Goal: Task Accomplishment & Management: Complete application form

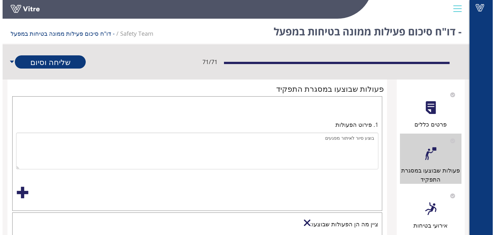
scroll to position [1389, 0]
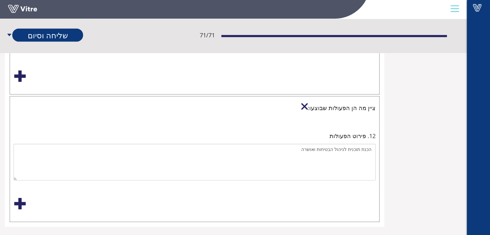
click at [308, 103] on div at bounding box center [304, 106] width 6 height 6
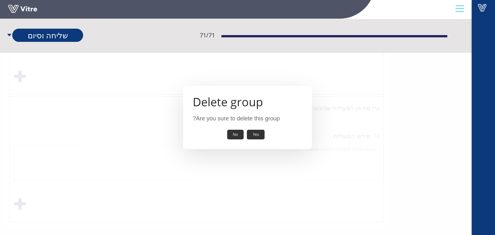
click at [261, 132] on button "Yes" at bounding box center [256, 135] width 18 height 10
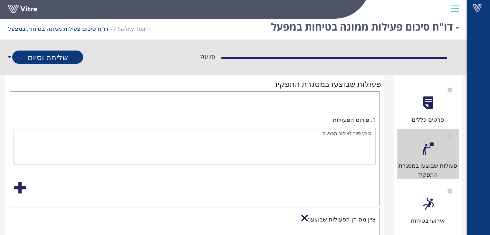
scroll to position [0, 0]
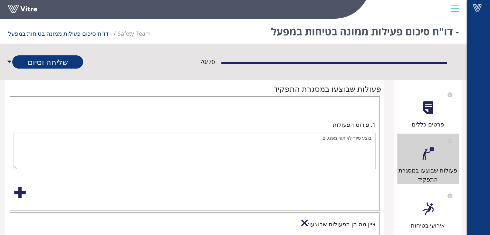
click at [425, 212] on div at bounding box center [428, 209] width 14 height 14
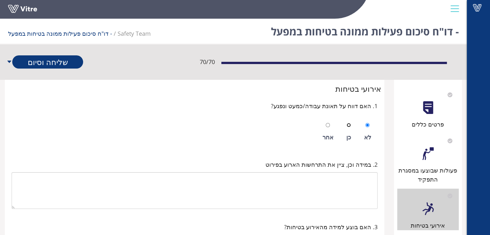
click at [351, 125] on input "radio" at bounding box center [349, 125] width 4 height 4
radio input "true"
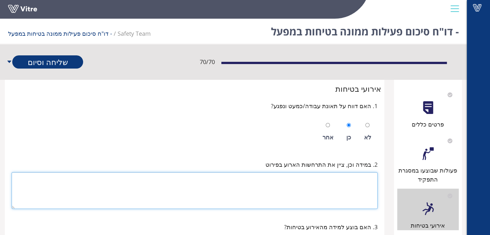
paste textarea "כאבים בגב בזמן הרמת משקופים נתפס לעובד הגב"
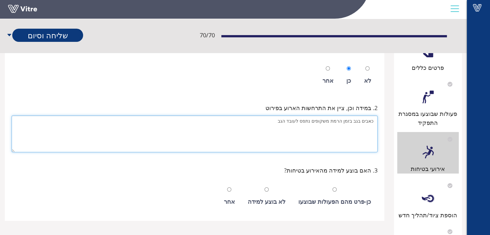
scroll to position [64, 0]
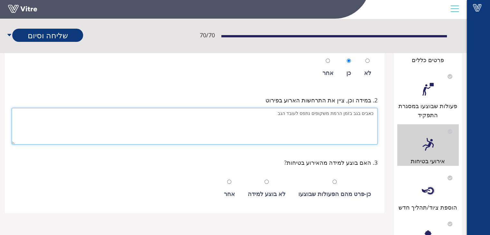
type textarea "כאבים בגב בזמן הרמת משקופים נתפס לעובד הגב"
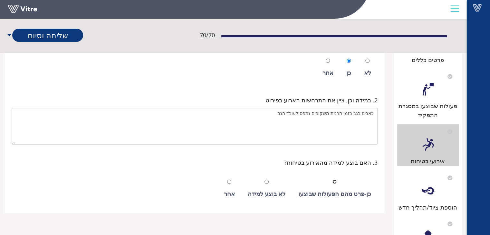
click at [337, 182] on input "radio" at bounding box center [334, 182] width 4 height 4
radio input "true"
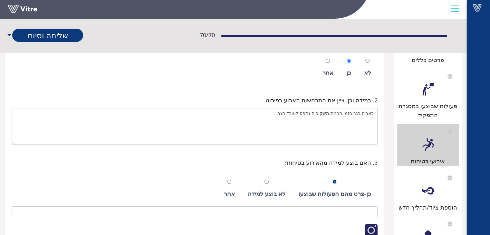
scroll to position [161, 0]
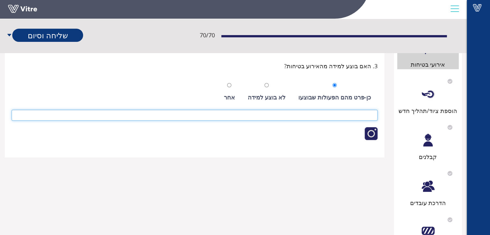
paste input "יש לעבוד לפי ההדרכה שהעובד קיבל להרמת משקופים בצורה נכונה יש להיעזר במכונות הרמ…"
click at [256, 115] on input "יש לעבוד לפי ההדרכה שהעובד קיבל להרמת משקופים בצורה נכונה יש להיעזר במכונות הרמ…" at bounding box center [195, 115] width 366 height 11
click at [155, 115] on input "יש לעבוד לפי ההדרכה שהעובד קיבל להרמת משקופים בצורה נכונה ,יש להיעזר במכונות הר…" at bounding box center [195, 115] width 366 height 11
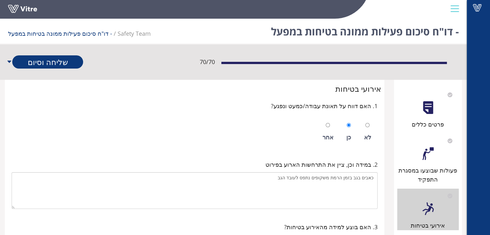
type input "יש לעבוד לפי ההדרכה שהעובד קיבל להרמת משקופים בצורה נכונה ,יש להיעזר במכונות הר…"
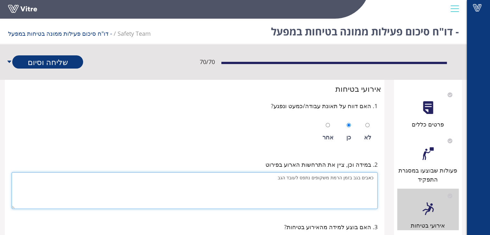
click at [256, 178] on textarea "כאבים בגב בזמן הרמת משקופים נתפס לעובד הגב" at bounding box center [195, 190] width 366 height 37
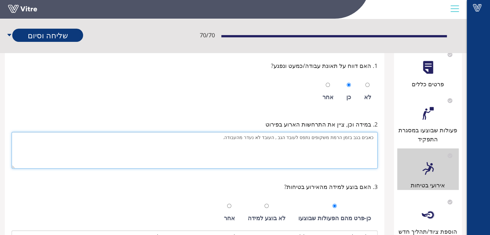
scroll to position [129, 0]
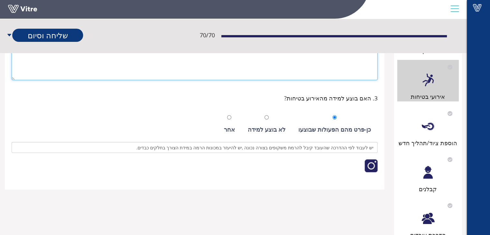
type textarea "כאבים בגב בזמן הרמת משקופים נתפס לעובד הגב , העובד לא נעדר מהעבודה."
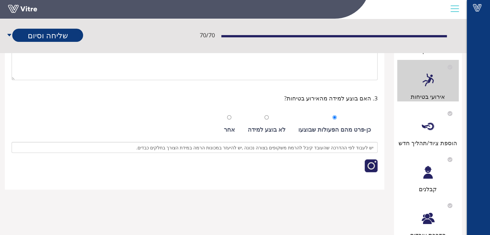
click at [431, 132] on div at bounding box center [428, 126] width 14 height 14
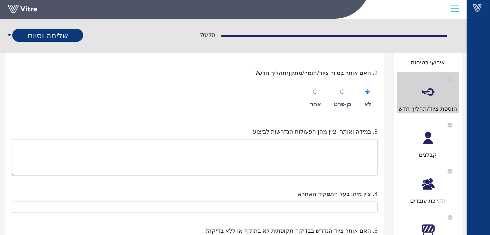
scroll to position [161, 0]
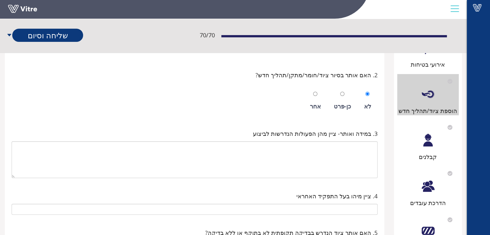
click at [427, 141] on div at bounding box center [428, 140] width 14 height 14
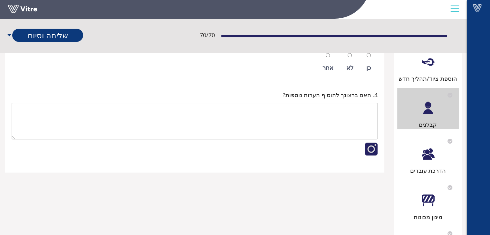
scroll to position [258, 0]
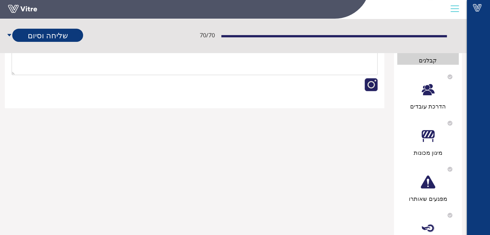
click at [427, 91] on div at bounding box center [428, 89] width 14 height 14
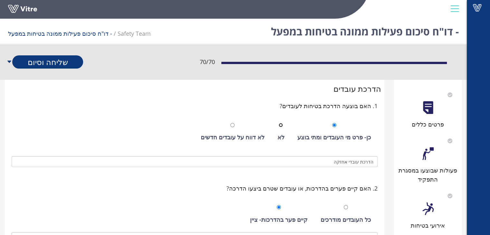
click at [283, 124] on input "radio" at bounding box center [281, 125] width 4 height 4
radio input "true"
drag, startPoint x: 334, startPoint y: 125, endPoint x: 336, endPoint y: 141, distance: 16.9
click at [334, 125] on input "radio" at bounding box center [334, 125] width 4 height 4
radio input "true"
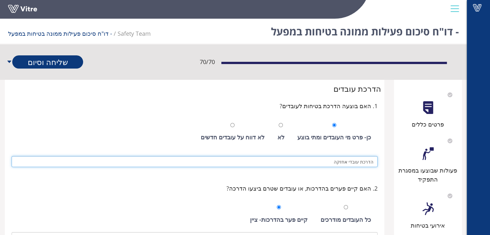
drag, startPoint x: 331, startPoint y: 165, endPoint x: 386, endPoint y: 165, distance: 54.8
click at [387, 163] on div "הדרכת עובדים 1. האם בוצעה הדרכת בטיחות לעובדים? כן- פרט מי העובדים ומתי בוצע לא…" at bounding box center [194, 223] width 389 height 286
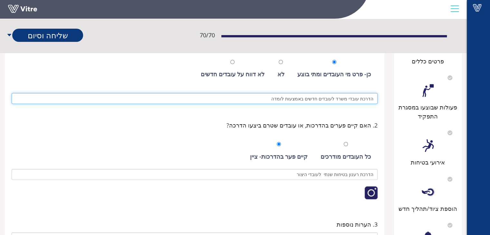
scroll to position [64, 0]
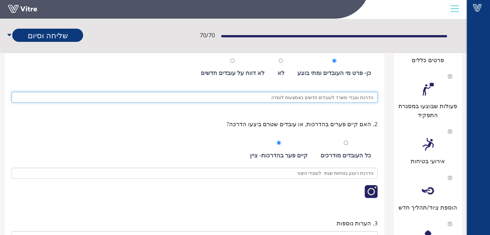
type input "הדרכת עובדי משרד לעובדים חדשים באמצעות לומדה"
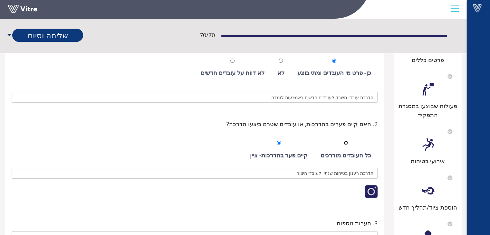
click at [347, 143] on input "radio" at bounding box center [346, 143] width 4 height 4
radio input "true"
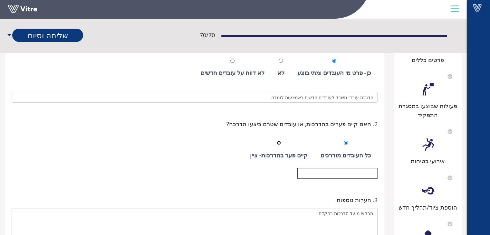
click at [281, 141] on input "radio" at bounding box center [279, 143] width 4 height 4
radio input "true"
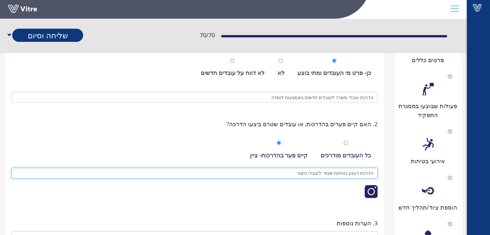
drag, startPoint x: 301, startPoint y: 174, endPoint x: 383, endPoint y: 173, distance: 82.2
click at [382, 170] on div "הדרכת עובדים 1. האם בוצעה הדרכת בטיחות לעובדים? כן- פרט מי העובדים ומתי בוצע לא…" at bounding box center [194, 158] width 379 height 286
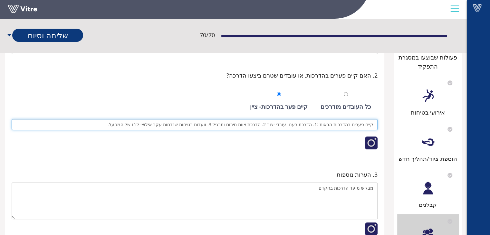
scroll to position [161, 0]
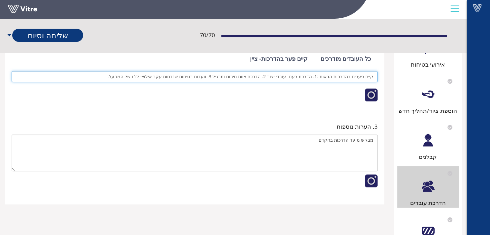
type input "קיים פערים בהדרכות הבאות :1. הדרכת רענון עובדי יצור 2. הדרכת צוות חירום ותרגיל …"
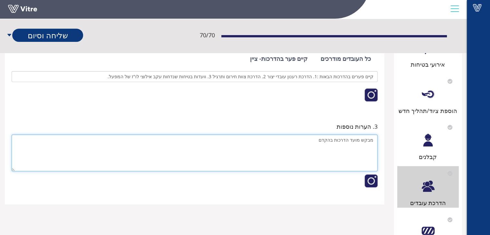
click at [315, 141] on textarea "מבקש מועד הדרכות בהקדם" at bounding box center [195, 153] width 366 height 37
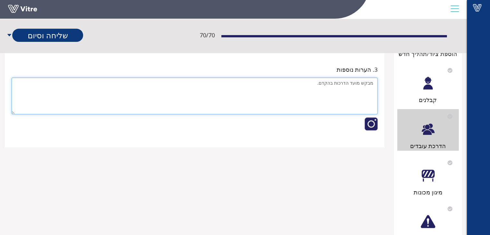
scroll to position [258, 0]
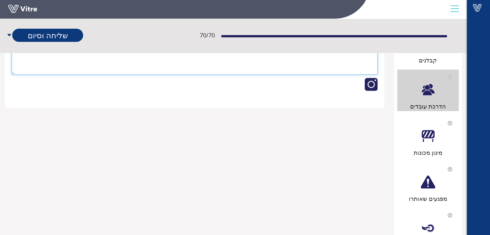
type textarea "מבקש מועד הדרכות בהקדם."
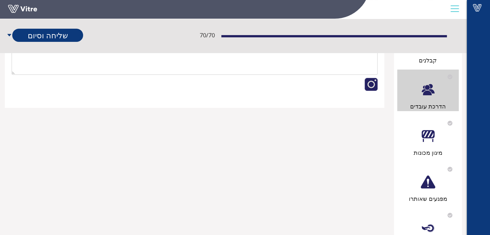
click at [431, 131] on div at bounding box center [428, 136] width 14 height 14
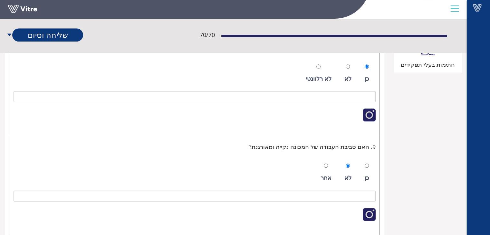
scroll to position [580, 0]
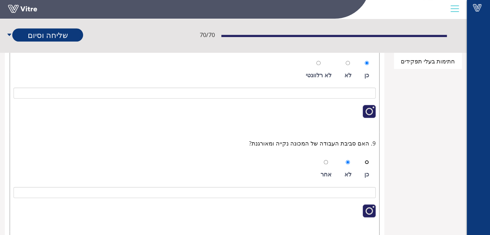
click at [366, 163] on input "radio" at bounding box center [367, 162] width 4 height 4
radio input "true"
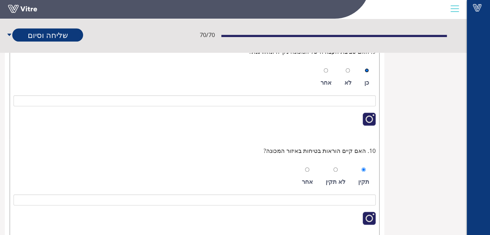
scroll to position [709, 0]
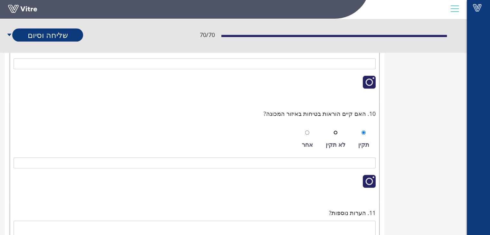
click at [336, 131] on input "radio" at bounding box center [335, 132] width 4 height 4
radio input "true"
click at [363, 133] on input "radio" at bounding box center [363, 132] width 4 height 4
radio input "true"
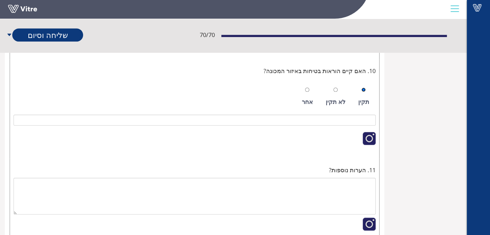
scroll to position [773, 0]
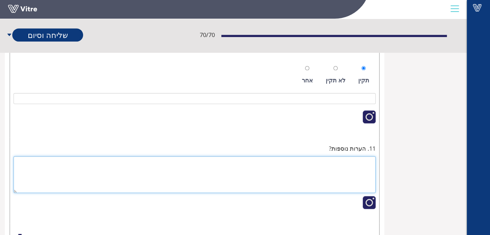
drag, startPoint x: 343, startPoint y: 166, endPoint x: 341, endPoint y: 161, distance: 5.0
click at [342, 164] on textarea at bounding box center [195, 174] width 362 height 37
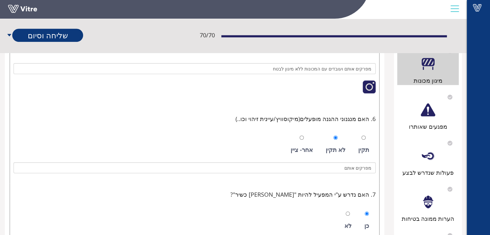
scroll to position [300, 0]
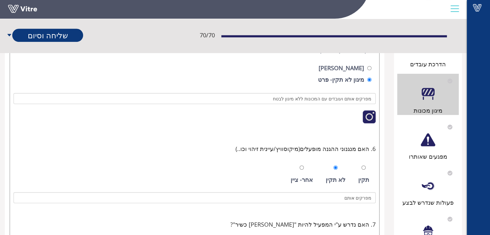
type textarea "יש לרענן הוראות בטיחות בשיתוף מנהל האחזקה ומנהל היצור."
click at [422, 148] on div "מפגעים שאותרו" at bounding box center [428, 140] width 62 height 41
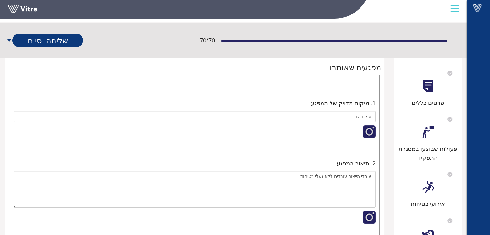
scroll to position [32, 0]
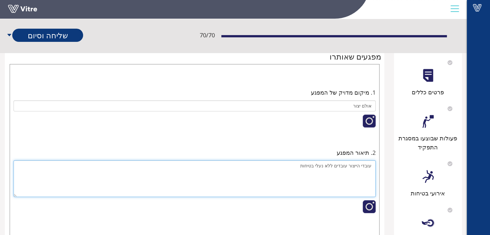
drag, startPoint x: 350, startPoint y: 165, endPoint x: 347, endPoint y: 224, distance: 58.4
click at [362, 166] on textarea "עובדי הייצור עובדים ללא נעלי בטיחות" at bounding box center [195, 178] width 362 height 37
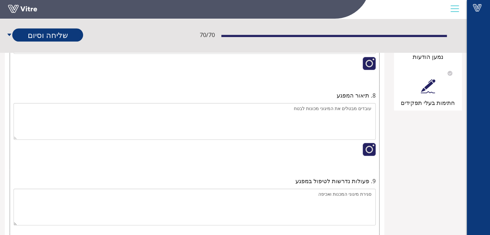
scroll to position [345, 0]
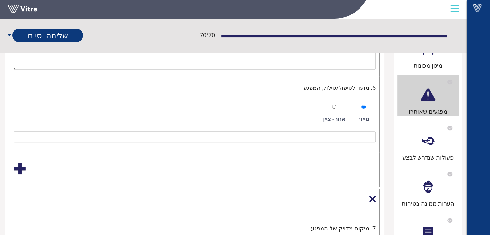
type textarea "עובדי משרד נכנסים לאולם היצור ללא נעלי בטיחות"
click at [430, 143] on div at bounding box center [428, 141] width 14 height 14
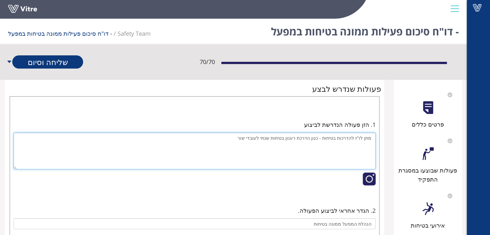
click at [310, 144] on textarea "מתן לו"ז להדרכות בטיחות - כגון הדרכת רענון בטיחות שנתי לעובדי יצור" at bounding box center [195, 151] width 362 height 37
click at [315, 138] on textarea "מתן לו"ז להדרכות בטיחות - כגון הדרכת רענון בטיחות שנתי לעובדי יצור" at bounding box center [195, 151] width 362 height 37
click at [297, 144] on textarea "מתן לו"ז להדרכות בטיחות - כגון 1. הדרכת רענון בטיחות שנתי לעובדי יצור" at bounding box center [195, 151] width 362 height 37
drag, startPoint x: 363, startPoint y: 139, endPoint x: 370, endPoint y: 147, distance: 9.8
click at [364, 139] on textarea "מתן לו"ז להדרכות בטיחות - כגון 1. הדרכת רענון בטיחות שנתי לעובדי יצור. 2.הדרכת …" at bounding box center [195, 151] width 362 height 37
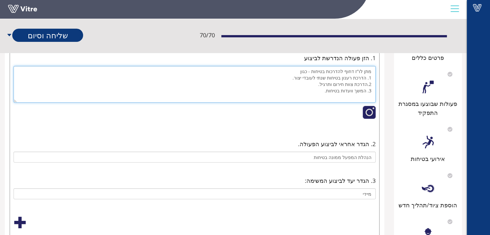
scroll to position [97, 0]
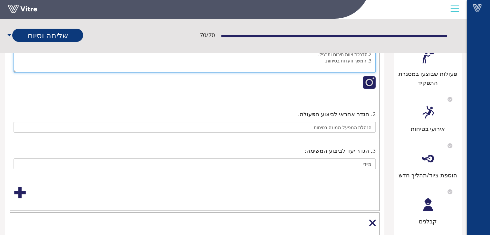
type textarea "מתן לו"ז דחוף להדרכות בטיחות - כגון 1. הדרכת רענון בטיחות שנתי לעובדי יצור. 2.ה…"
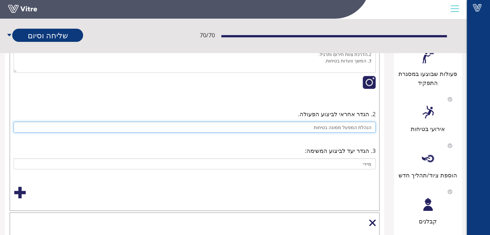
drag, startPoint x: 318, startPoint y: 130, endPoint x: 344, endPoint y: 130, distance: 26.4
click at [344, 130] on input "הנהלת המפעל ממונה בטיחות" at bounding box center [195, 127] width 362 height 11
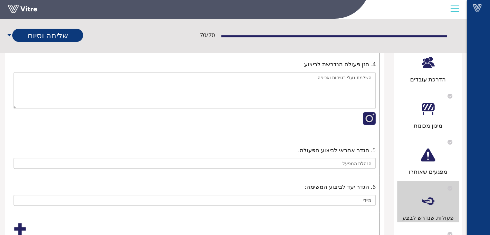
scroll to position [354, 0]
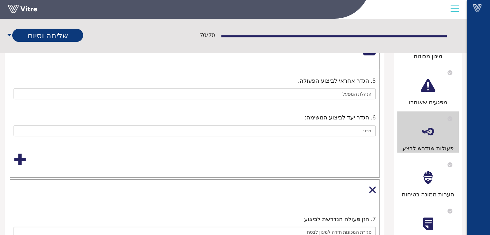
type input "הנהלת המפעל"
click at [440, 181] on div "הערות ממונה בטיחות" at bounding box center [428, 178] width 62 height 41
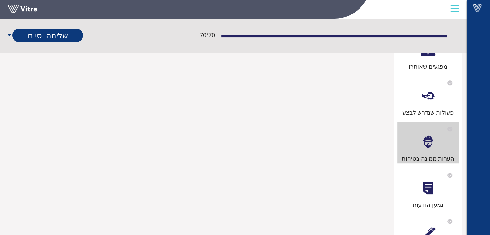
scroll to position [430, 0]
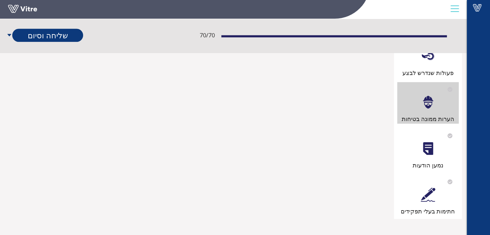
click at [419, 203] on div "חתימות בעלי תפקידים" at bounding box center [428, 195] width 62 height 41
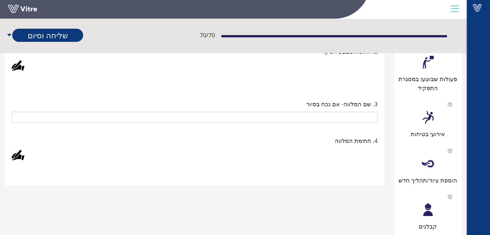
scroll to position [64, 0]
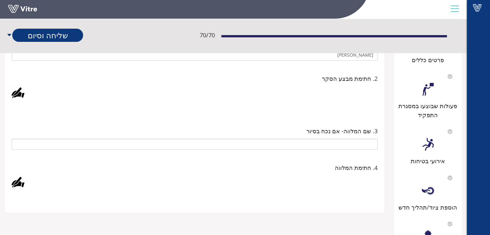
click at [19, 94] on div at bounding box center [18, 92] width 13 height 13
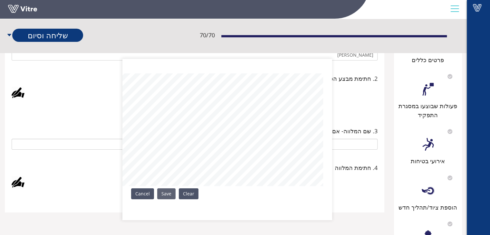
click at [166, 191] on link "Save" at bounding box center [166, 193] width 18 height 11
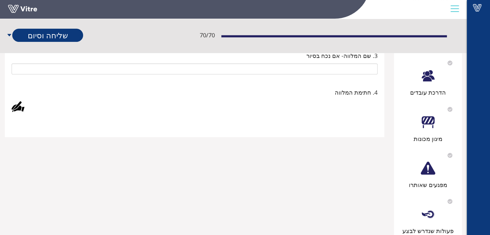
scroll to position [204, 0]
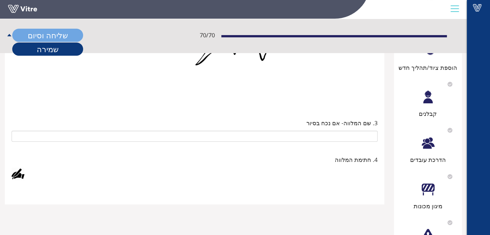
click at [53, 34] on link "שליחה וסיום" at bounding box center [47, 35] width 71 height 13
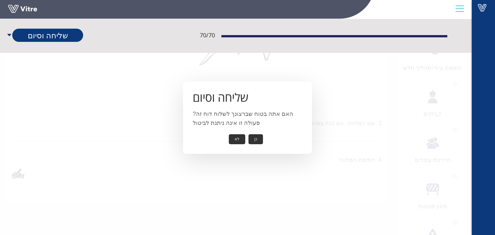
click at [257, 141] on button "כן" at bounding box center [255, 139] width 14 height 10
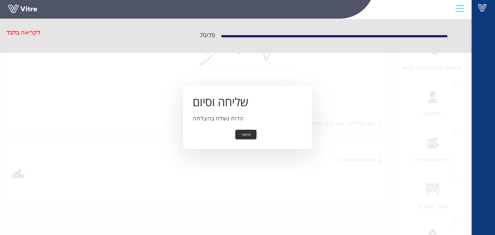
click at [247, 134] on button "אישור" at bounding box center [245, 135] width 21 height 10
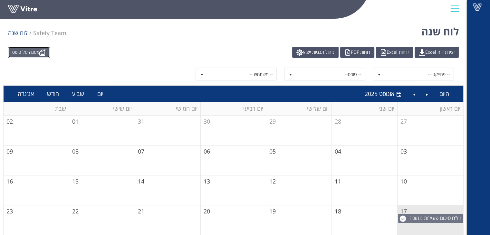
click at [34, 52] on link "מענה על טופס" at bounding box center [29, 52] width 42 height 11
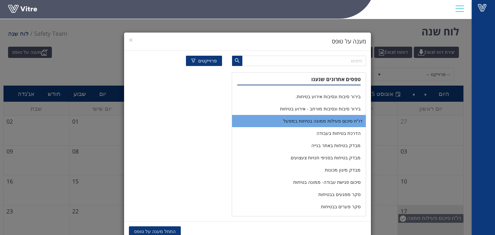
click at [346, 119] on li "דו"ח סיכום פעילות ממונה בטיחות במפעל" at bounding box center [299, 121] width 134 height 12
click at [198, 228] on span "העתקת נתונים" at bounding box center [203, 231] width 28 height 7
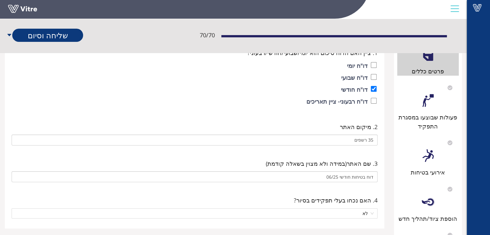
scroll to position [97, 0]
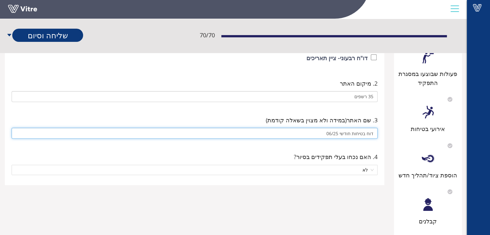
click at [333, 133] on input "דוח בטיחות חודשי 06/25" at bounding box center [195, 133] width 366 height 11
type input "דוח בטיחות חודשי 07/25"
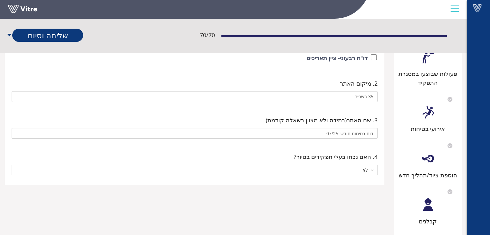
click at [243, 151] on div "4. האם נכחו בעלי תפקידים בסיור? לא" at bounding box center [195, 163] width 370 height 26
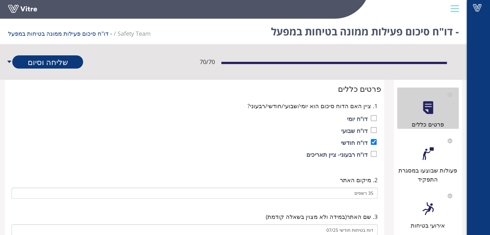
click at [426, 156] on div at bounding box center [428, 154] width 14 height 14
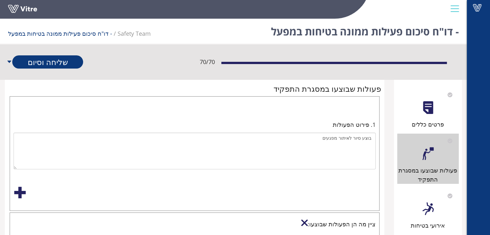
click at [433, 209] on div at bounding box center [428, 209] width 14 height 14
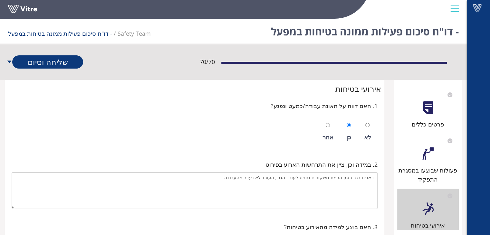
click at [369, 120] on div "לא" at bounding box center [368, 132] width 14 height 30
radio input "true"
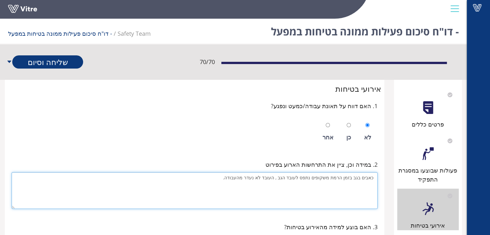
drag, startPoint x: 232, startPoint y: 180, endPoint x: 391, endPoint y: 188, distance: 159.3
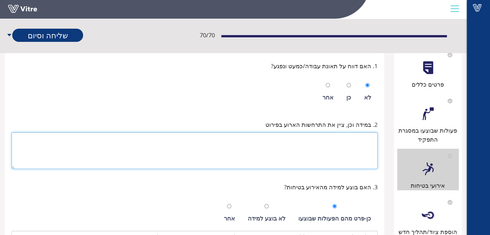
scroll to position [97, 0]
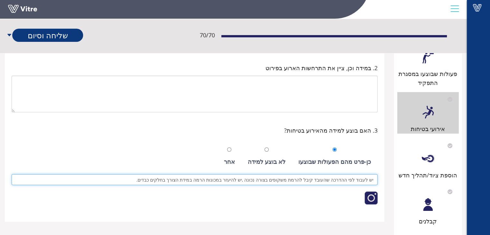
drag, startPoint x: 152, startPoint y: 179, endPoint x: 357, endPoint y: 195, distance: 205.5
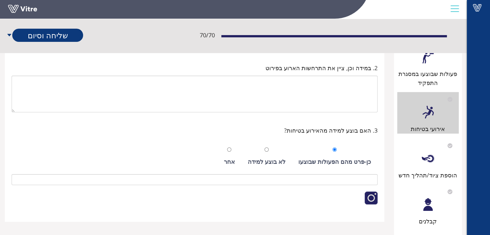
click at [411, 172] on div "הוספת ציוד/תהליך חדש" at bounding box center [428, 175] width 62 height 9
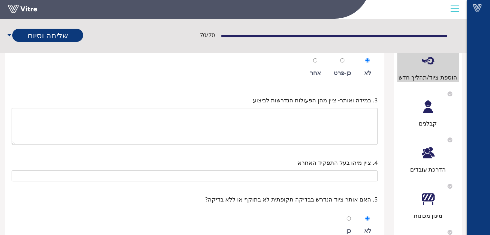
scroll to position [161, 0]
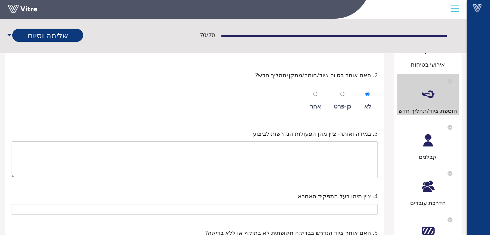
click at [432, 149] on div "קבלנים" at bounding box center [428, 140] width 62 height 41
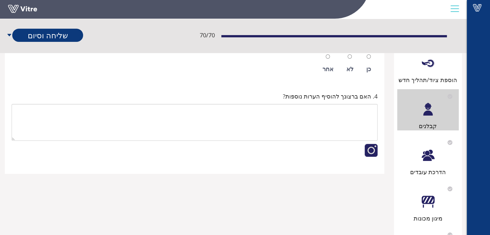
scroll to position [193, 0]
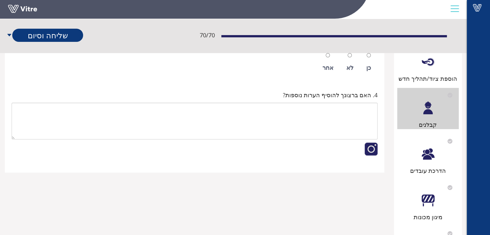
click at [424, 169] on div "הדרכת עובדים" at bounding box center [428, 170] width 62 height 9
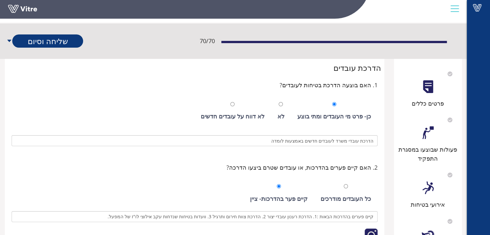
scroll to position [64, 0]
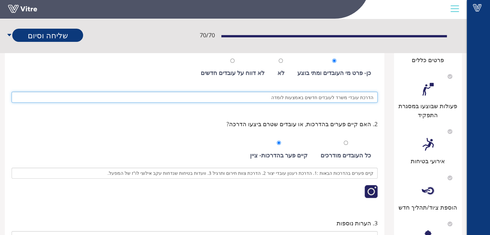
click at [276, 96] on input "הדרכת עובדי משרד לעובדים חדשים באמצעות לומדה" at bounding box center [195, 97] width 366 height 11
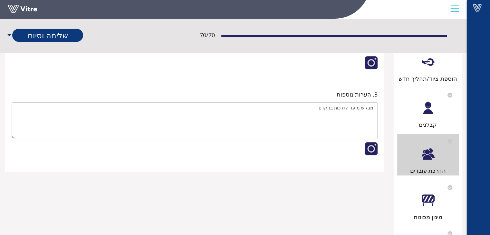
scroll to position [161, 0]
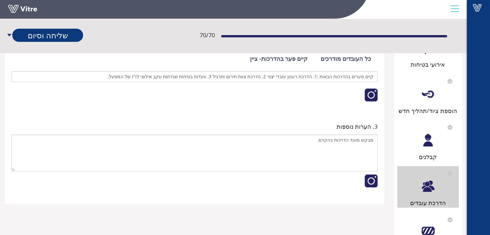
type input "הדרכת עובדי משרד לעובדים חדשים באמצעות לומדה בנוסף הדרכת עובדי אחזקה"
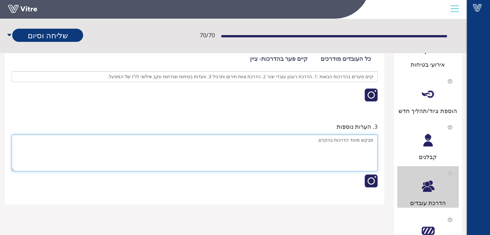
click at [321, 138] on textarea "מבקש מועד הדרכות בהקדם." at bounding box center [195, 153] width 366 height 37
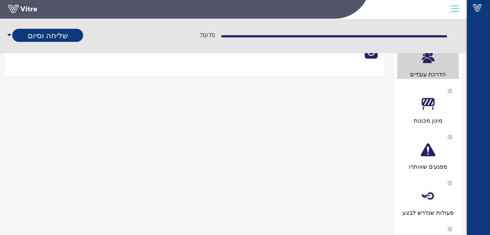
type textarea "מבקש מועד הדרכות בהקדם. בנוסף מבקש מתן לו"ז לביצוע וועדות בטיחות כמתחייב בחוק 8…"
click at [428, 122] on div "מיגון מכונות" at bounding box center [428, 120] width 62 height 9
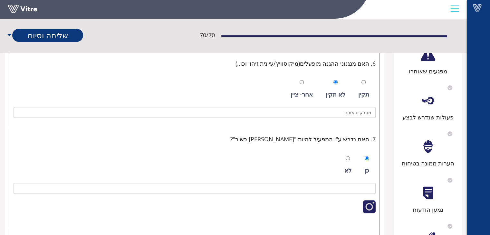
scroll to position [332, 0]
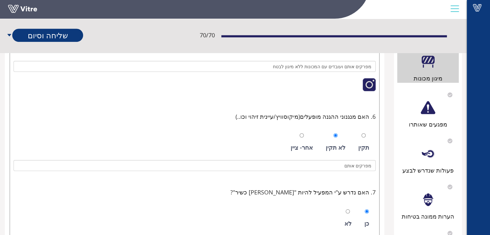
click at [438, 111] on div "מפגעים שאותרו" at bounding box center [428, 108] width 62 height 41
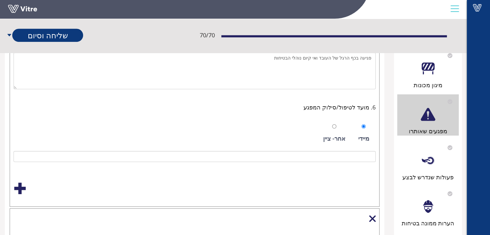
scroll to position [387, 0]
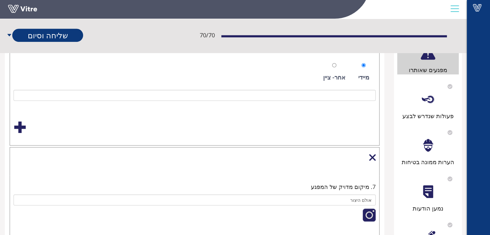
click at [436, 114] on div "פעולות שנדרש לבצע" at bounding box center [428, 115] width 62 height 9
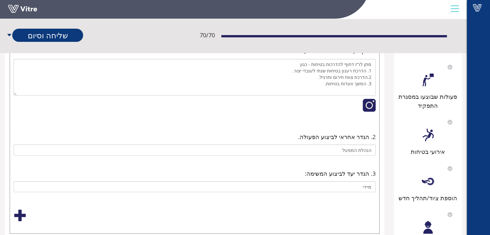
scroll to position [0, 0]
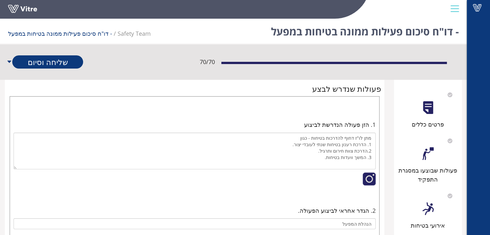
click at [424, 120] on div "פרטים כללים" at bounding box center [428, 124] width 62 height 9
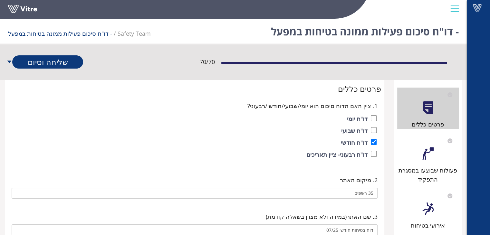
click at [436, 167] on div "פעולות שבוצעו במסגרת התפקיד" at bounding box center [428, 175] width 62 height 18
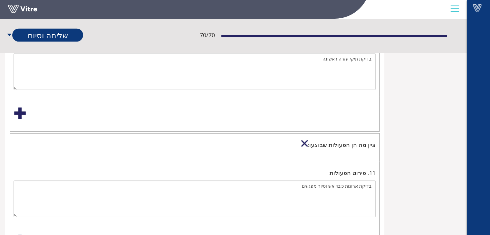
scroll to position [1263, 0]
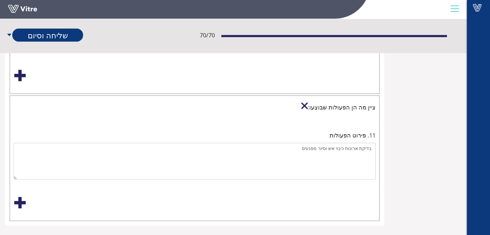
click at [18, 197] on div at bounding box center [20, 203] width 13 height 13
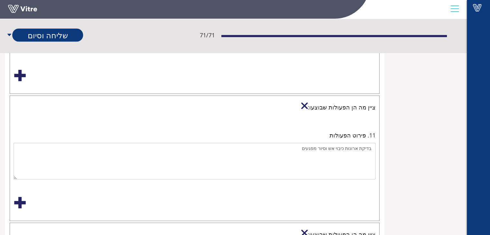
scroll to position [1389, 0]
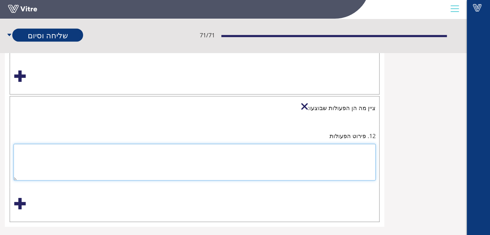
click at [370, 144] on textarea at bounding box center [195, 162] width 362 height 37
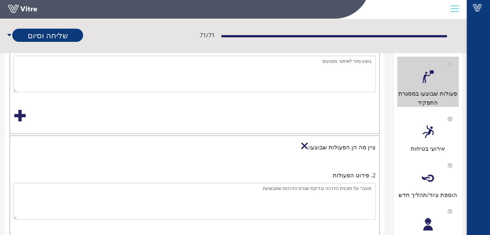
scroll to position [36, 0]
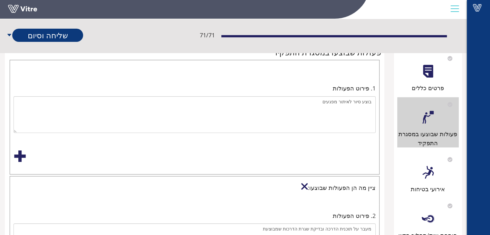
type textarea "הדרכת עובדי אחזקה"
click at [421, 176] on div at bounding box center [428, 172] width 14 height 14
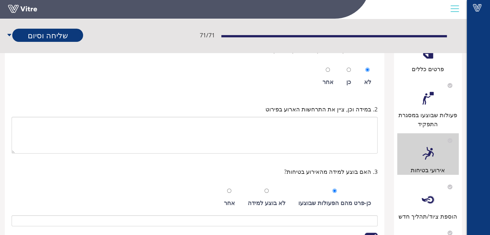
scroll to position [129, 0]
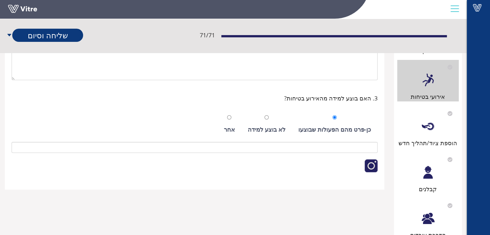
click at [421, 135] on div "הוספת ציוד/תהליך חדש" at bounding box center [428, 126] width 62 height 41
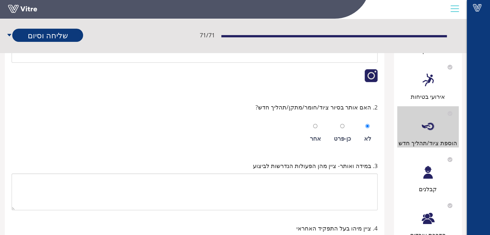
click at [436, 172] on div "קבלנים" at bounding box center [428, 172] width 62 height 41
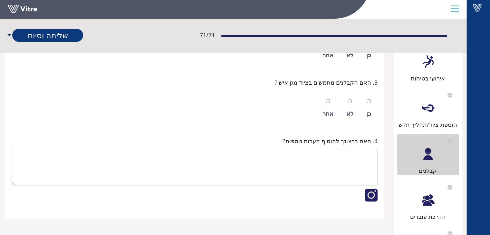
scroll to position [225, 0]
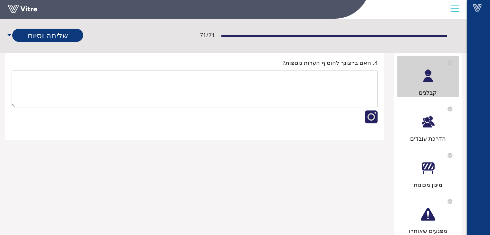
click at [427, 131] on div "הדרכת עובדים" at bounding box center [428, 122] width 62 height 41
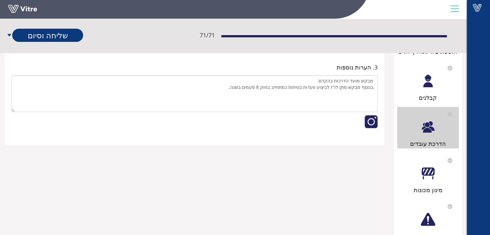
scroll to position [258, 0]
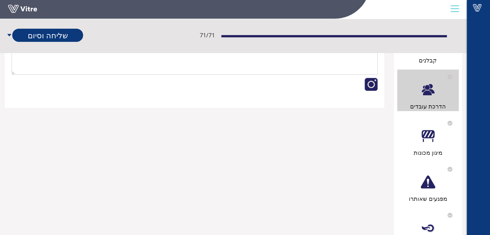
click at [427, 131] on div at bounding box center [428, 136] width 14 height 14
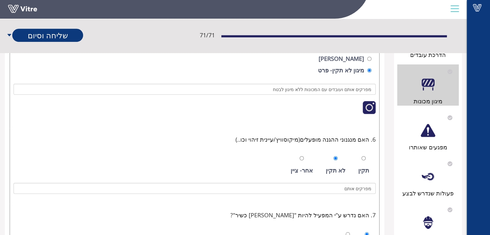
scroll to position [354, 0]
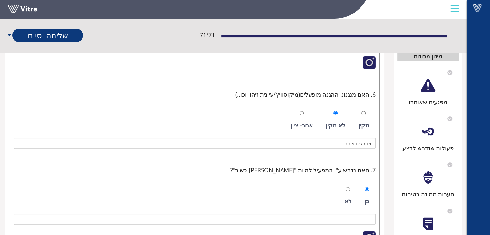
click at [433, 99] on div "מפגעים שאותרו" at bounding box center [428, 102] width 62 height 9
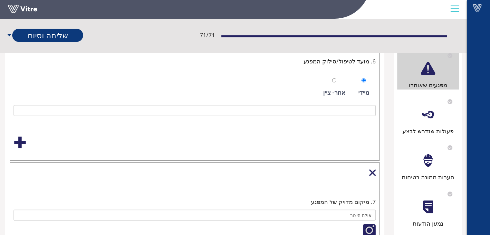
scroll to position [387, 0]
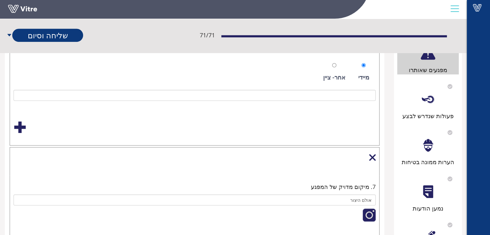
click at [432, 105] on div at bounding box center [428, 99] width 14 height 14
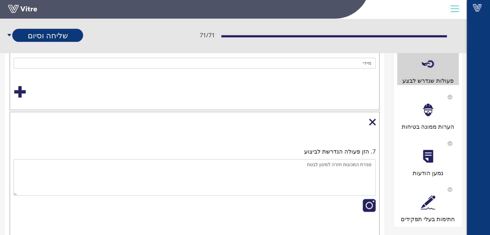
scroll to position [379, 0]
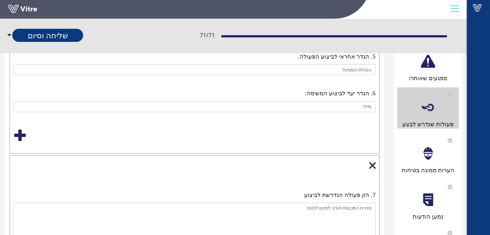
click at [424, 167] on div "הערות ממונה בטיחות" at bounding box center [428, 170] width 62 height 9
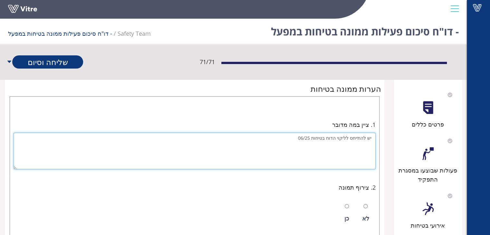
click at [306, 139] on textarea "יש להתייחס לליקוי הדוח בטיחות 06/25" at bounding box center [195, 151] width 362 height 37
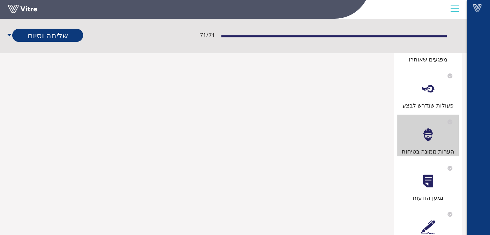
scroll to position [430, 0]
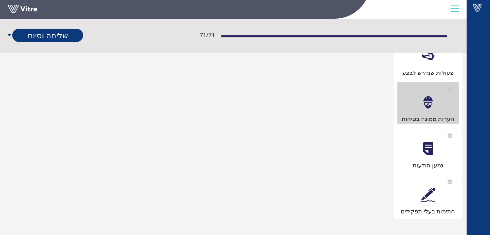
type textarea "יש להתייחס לליקוי הדוח בטיחות 07/25"
click at [425, 196] on div at bounding box center [428, 194] width 14 height 14
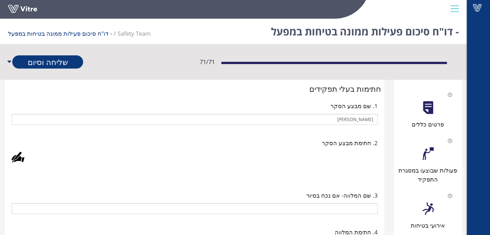
click at [16, 158] on div at bounding box center [18, 157] width 13 height 13
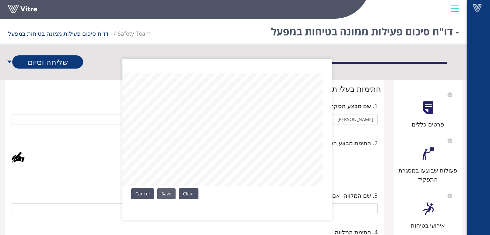
click at [169, 192] on link "Save" at bounding box center [166, 193] width 18 height 11
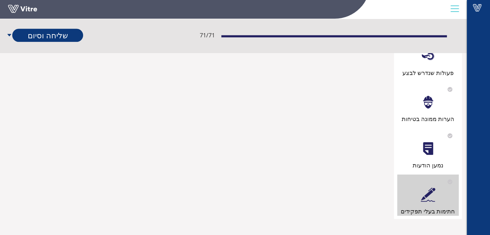
scroll to position [365, 0]
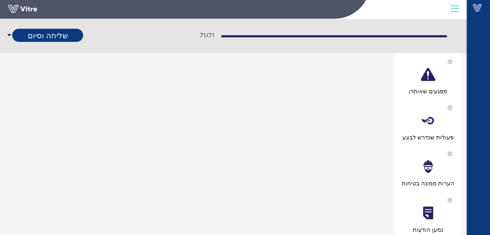
click at [420, 133] on div "פעולות שנדרש לבצע" at bounding box center [428, 137] width 62 height 9
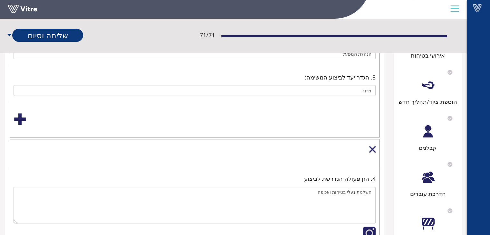
scroll to position [161, 0]
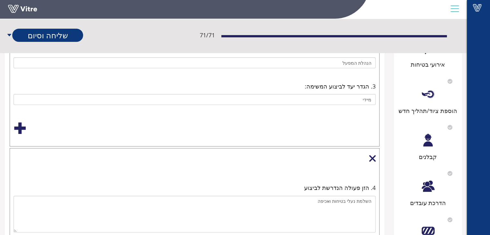
click at [435, 194] on div "הדרכת עובדים" at bounding box center [428, 186] width 62 height 41
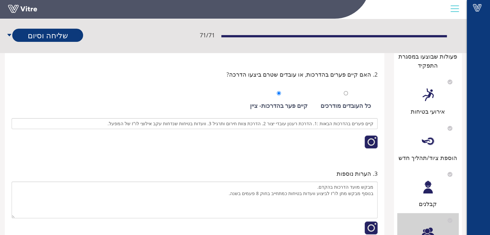
scroll to position [193, 0]
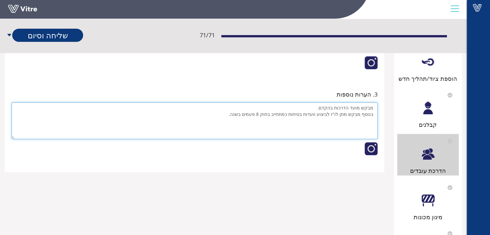
click at [373, 107] on textarea "מבקש מועד הדרכות בהקדם. בנוסף מבקש מתן לו"ז לביצוע וועדות בטיחות כמתחייב בחוק 8…" at bounding box center [195, 120] width 366 height 37
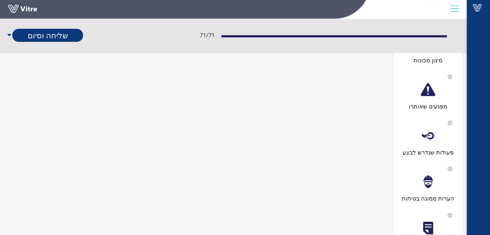
scroll to position [354, 0]
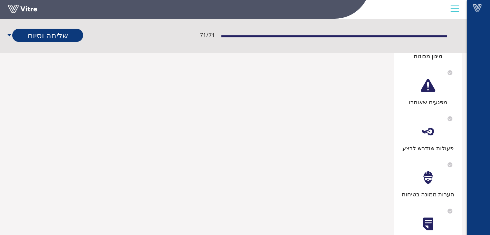
type textarea "1.מבקש מועד הדרכות בהקדם. 2.בנוסף מבקש מתן לו"ז לביצוע וועדות בטיחות כמתחייב בח…"
click at [431, 154] on div "פרטים כללים פעולות שבוצעו במסגרת התפקיד אירועי בטיחות הוספת ציוד/תהליך חדש קבלנ…" at bounding box center [428, 10] width 68 height 570
click at [432, 150] on div "פעולות שנדרש לבצע" at bounding box center [428, 148] width 62 height 9
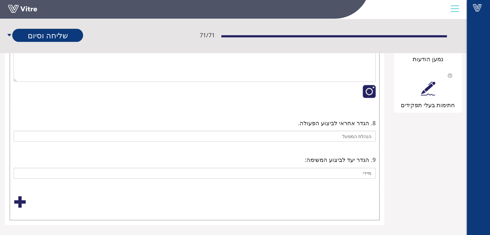
scroll to position [540, 0]
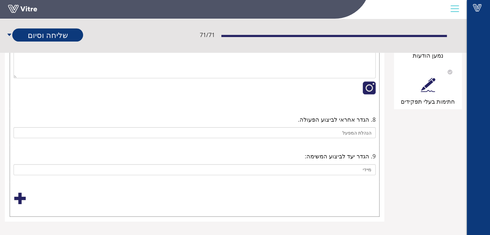
click at [23, 193] on div at bounding box center [20, 198] width 13 height 13
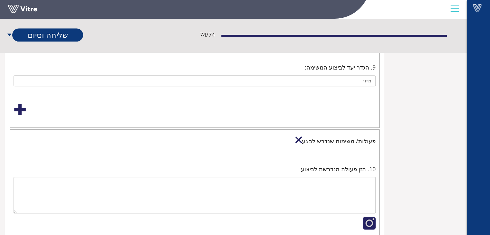
scroll to position [666, 0]
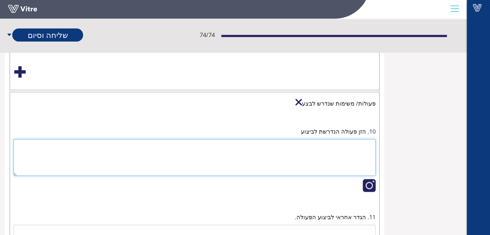
click at [341, 142] on textarea at bounding box center [195, 157] width 362 height 37
type textarea "ל"
type textarea "מבקש לשלוח אישורי הדרכות גובה שהתקיימו בחברת דניה סיבוס לעובדי המפעל"
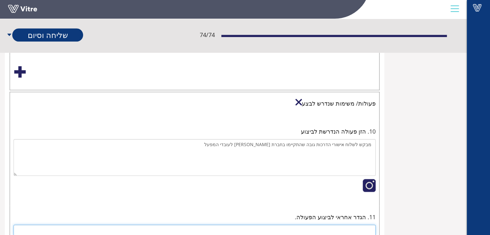
click at [349, 221] on div "11. הגדר אחראי לביצוע הפעולה." at bounding box center [195, 224] width 366 height 27
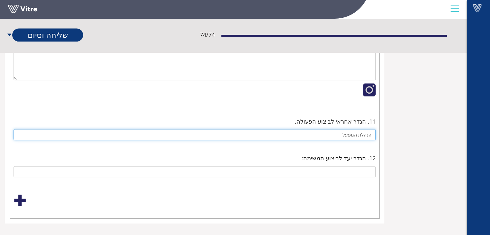
scroll to position [763, 0]
type input "הנהלת המפעל"
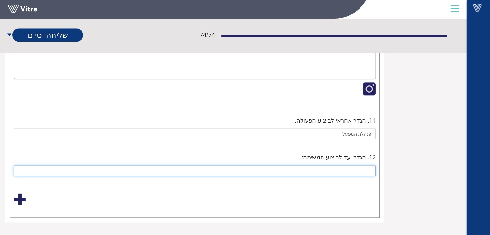
click at [365, 167] on input "text" at bounding box center [195, 170] width 362 height 11
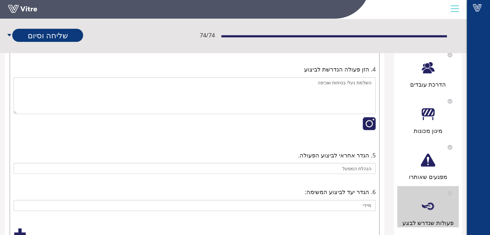
scroll to position [376, 0]
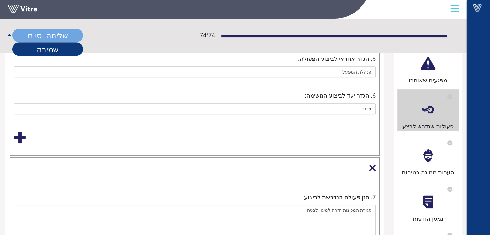
type input "מיידי"
click at [64, 34] on link "שליחה וסיום" at bounding box center [47, 35] width 71 height 13
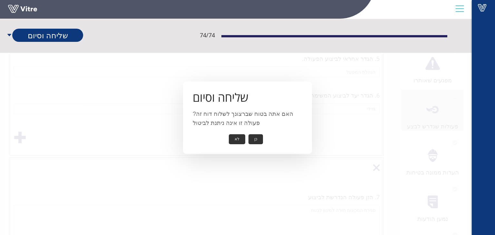
click at [258, 141] on button "כן" at bounding box center [255, 139] width 14 height 10
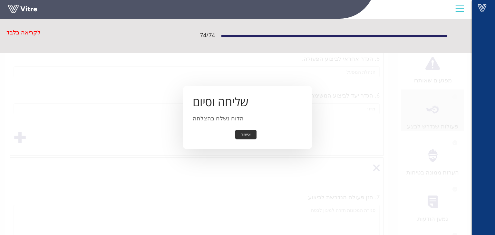
click at [246, 134] on button "אישור" at bounding box center [245, 135] width 21 height 10
